Goal: Transaction & Acquisition: Register for event/course

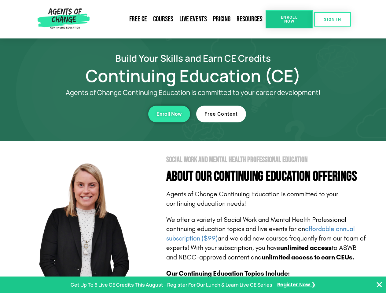
click at [193, 147] on section "Social Work and Mental Health Professional Education About Our Continuing Educa…" at bounding box center [193, 269] width 386 height 256
click at [289, 19] on span "Enroll Now" at bounding box center [289, 19] width 28 height 8
click at [332, 19] on span "SIGN IN" at bounding box center [332, 19] width 17 height 4
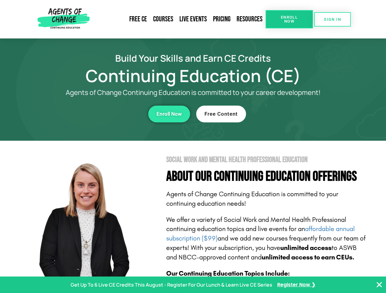
click at [106, 114] on div "Enroll Now" at bounding box center [106, 114] width 168 height 17
click at [169, 114] on span "Enroll Now" at bounding box center [168, 113] width 25 height 5
click at [280, 114] on div "Free Content" at bounding box center [280, 114] width 168 height 17
